Goal: Task Accomplishment & Management: Use online tool/utility

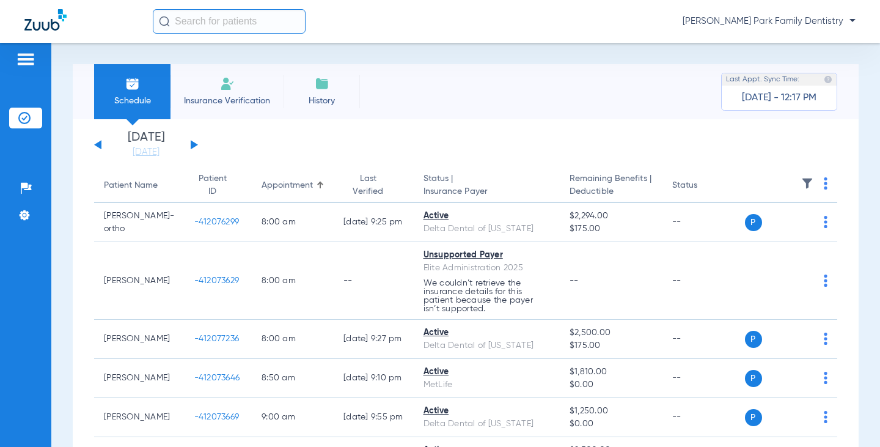
click at [191, 146] on button at bounding box center [194, 144] width 7 height 9
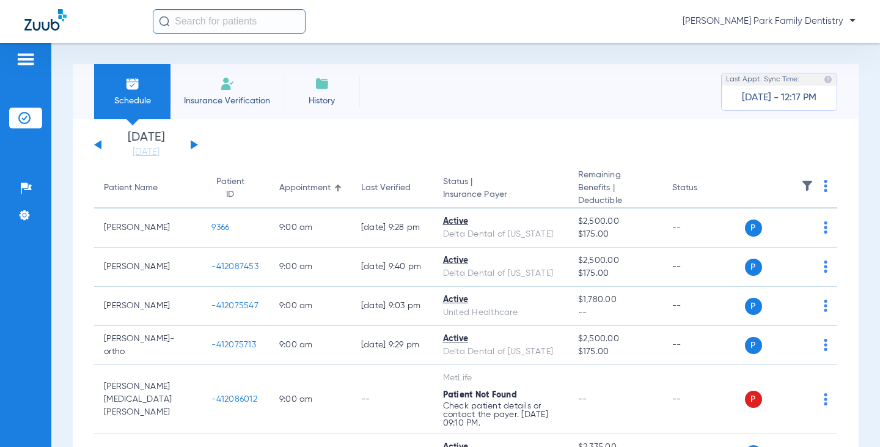
click at [798, 179] on th at bounding box center [791, 189] width 93 height 40
click at [802, 189] on img at bounding box center [808, 186] width 12 height 12
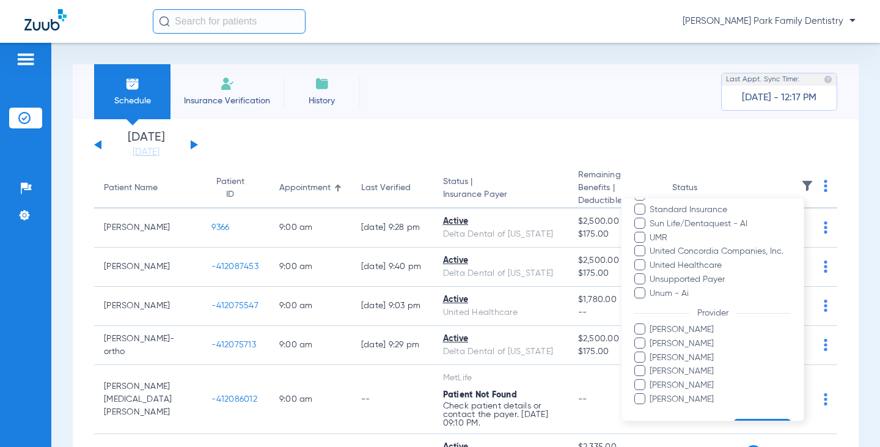
scroll to position [375, 0]
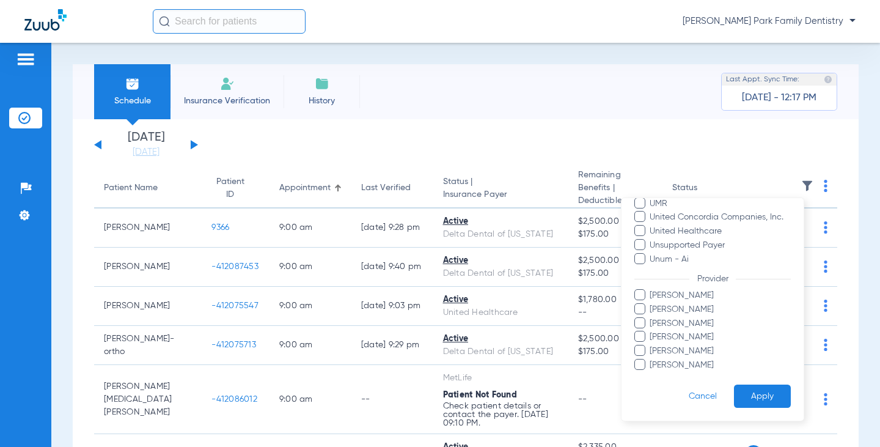
click at [707, 366] on span "[PERSON_NAME]" at bounding box center [720, 364] width 142 height 13
click at [652, 373] on input "[PERSON_NAME]" at bounding box center [652, 373] width 0 height 0
click at [753, 396] on button "Apply" at bounding box center [762, 396] width 57 height 24
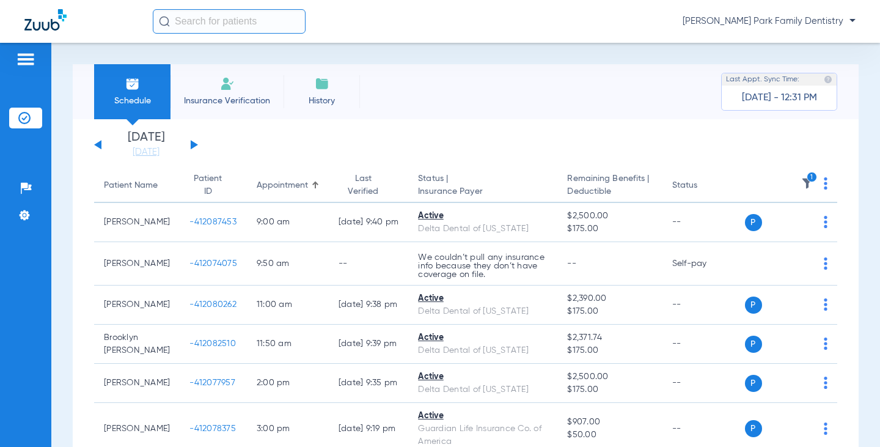
click at [802, 185] on img at bounding box center [808, 183] width 12 height 12
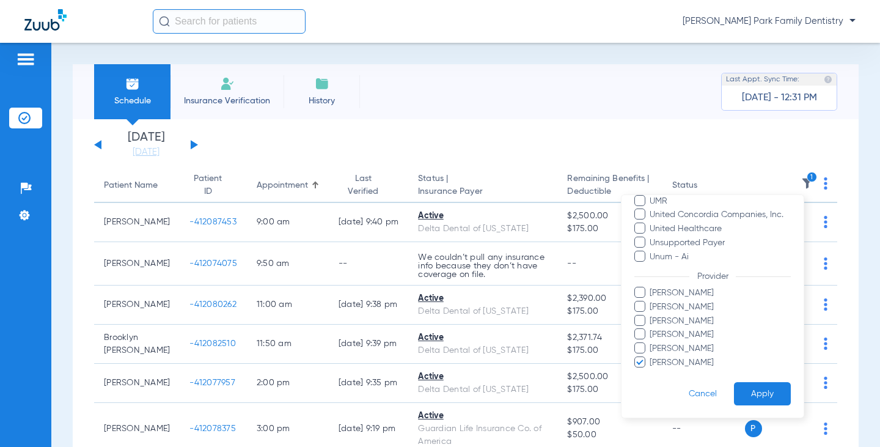
scroll to position [375, 0]
click at [677, 360] on span "[PERSON_NAME]" at bounding box center [720, 362] width 142 height 13
click at [652, 371] on input "[PERSON_NAME]" at bounding box center [652, 371] width 0 height 0
click at [679, 336] on span "[PERSON_NAME]" at bounding box center [720, 334] width 142 height 13
click at [652, 342] on input "[PERSON_NAME]" at bounding box center [652, 342] width 0 height 0
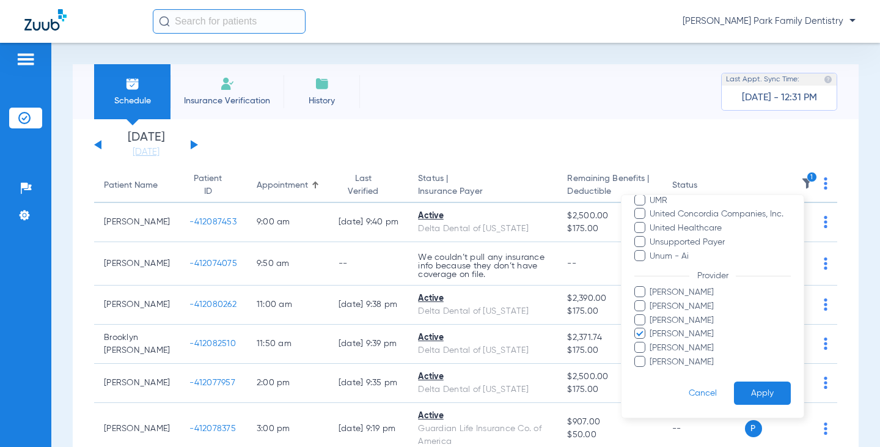
click at [742, 392] on button "Apply" at bounding box center [762, 394] width 57 height 24
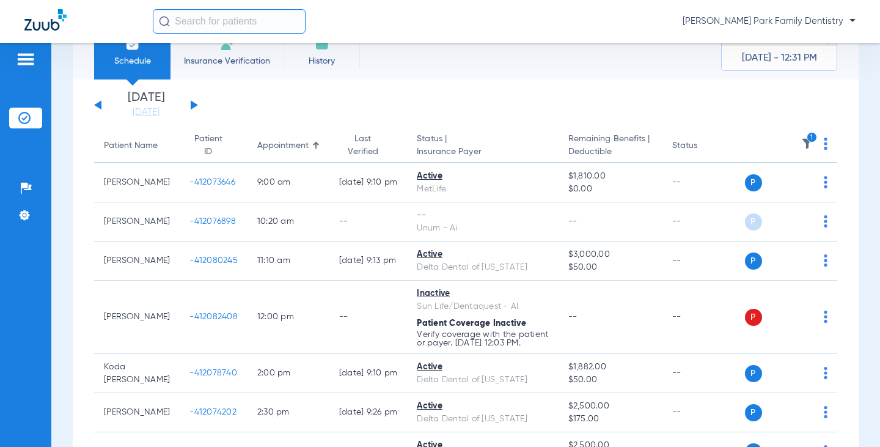
scroll to position [61, 0]
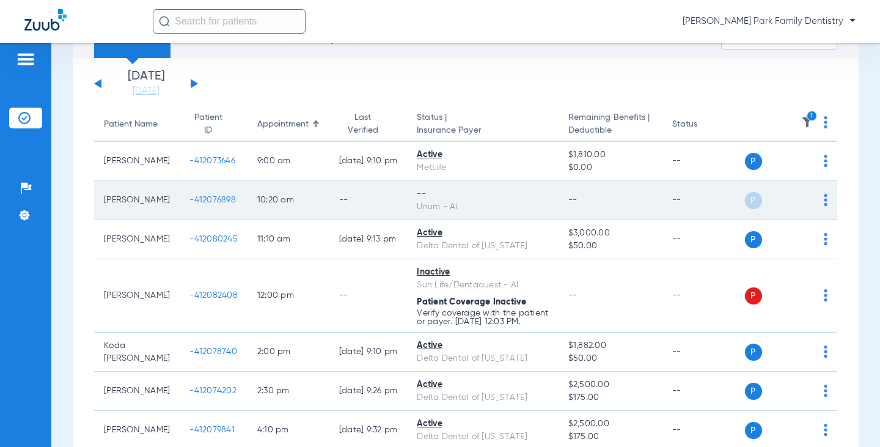
click at [191, 202] on span "-412076898" at bounding box center [213, 200] width 46 height 9
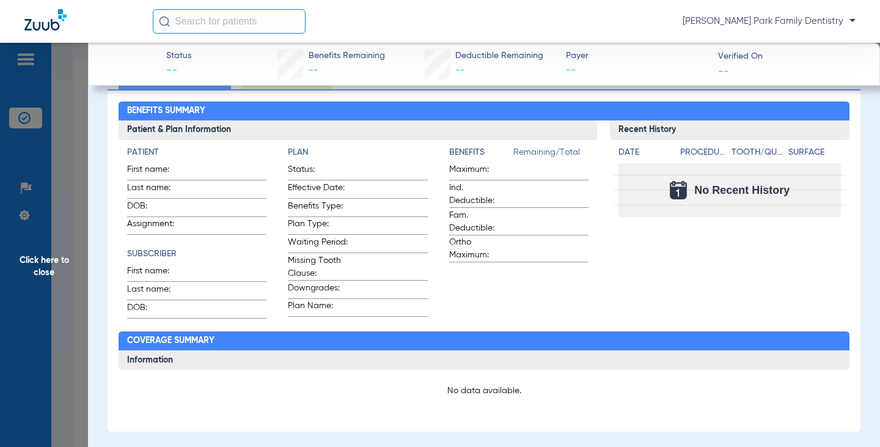
scroll to position [0, 0]
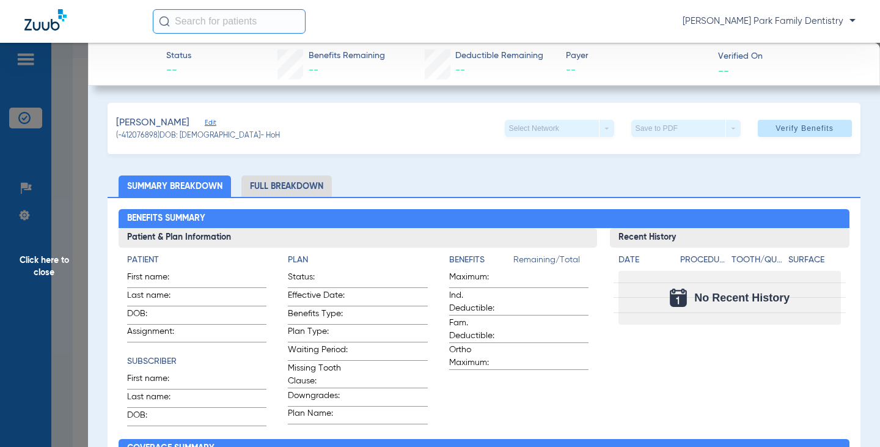
click at [59, 264] on span "Click here to close" at bounding box center [44, 266] width 88 height 447
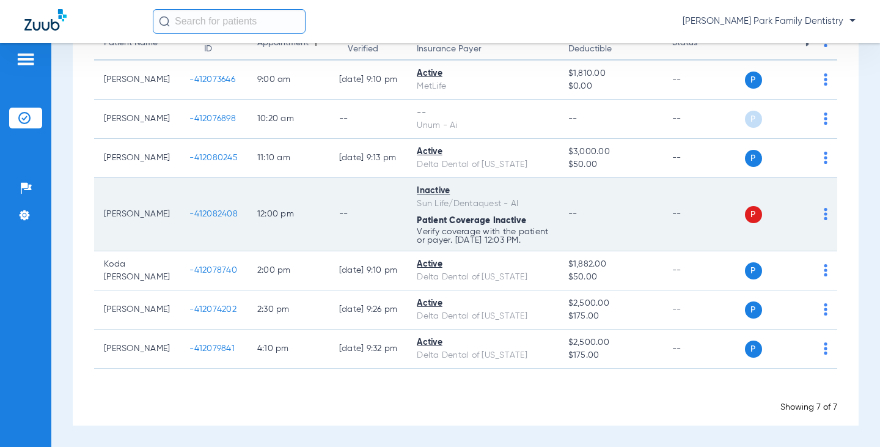
scroll to position [151, 0]
